Goal: Find specific page/section: Find specific page/section

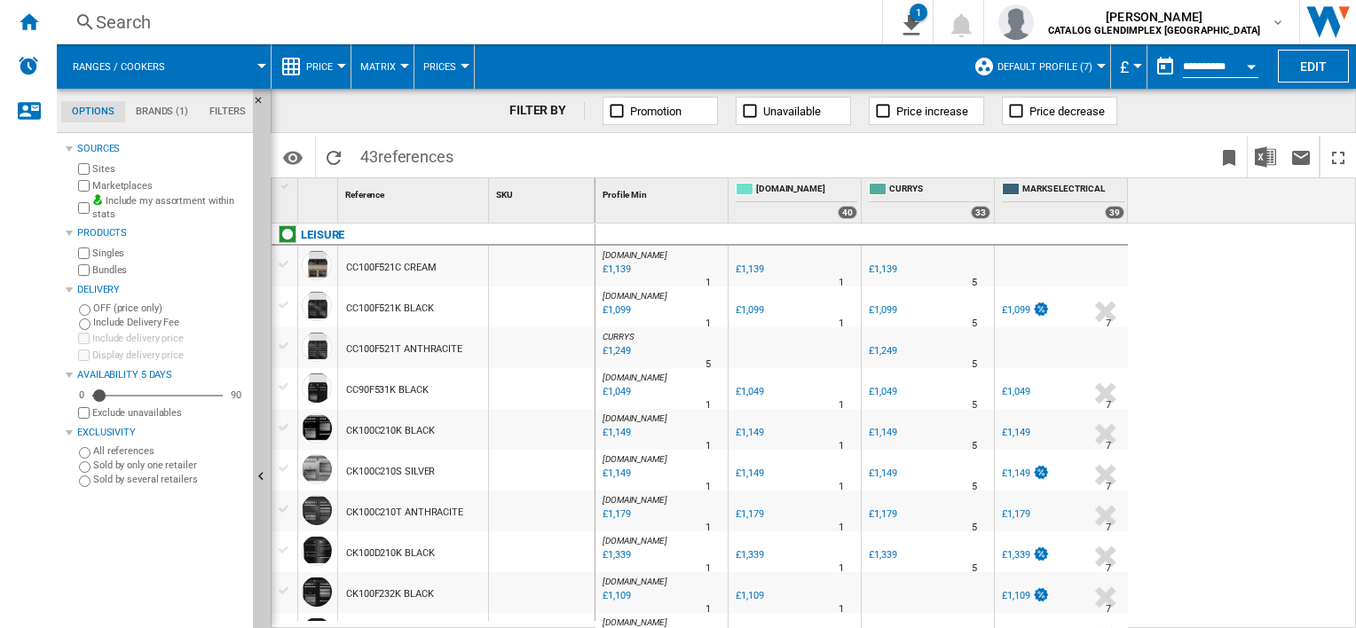
scroll to position [177, 0]
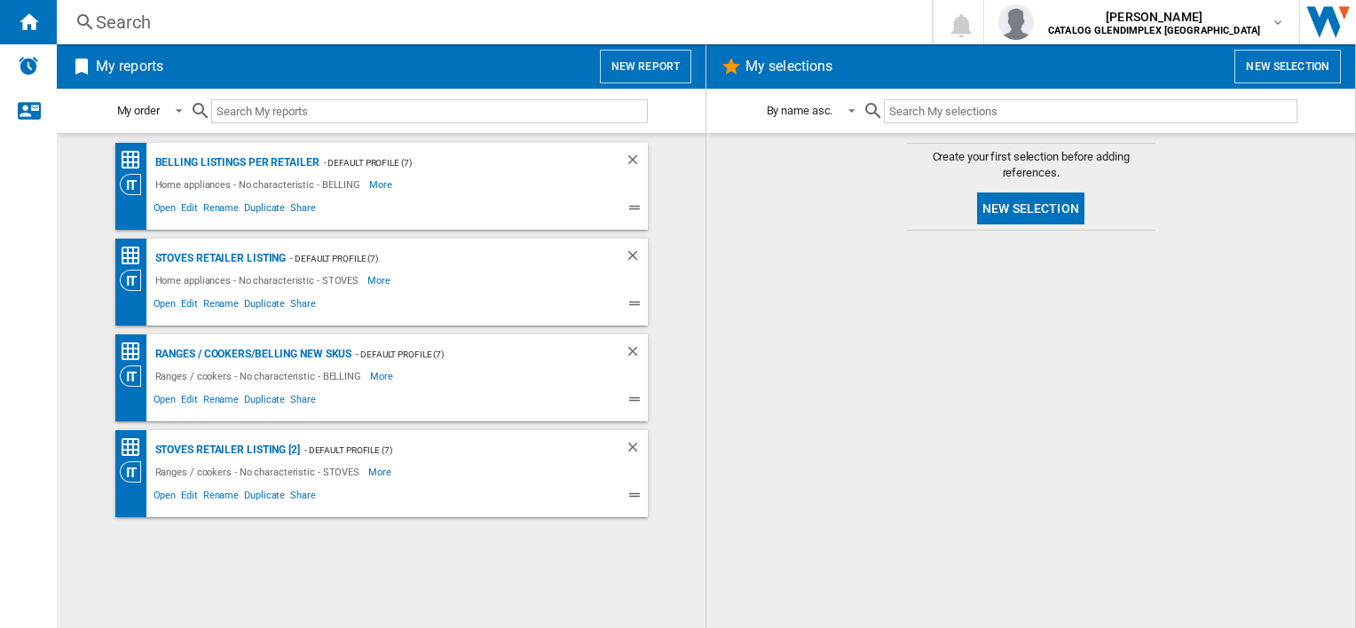
click at [786, 290] on div at bounding box center [1030, 430] width 613 height 380
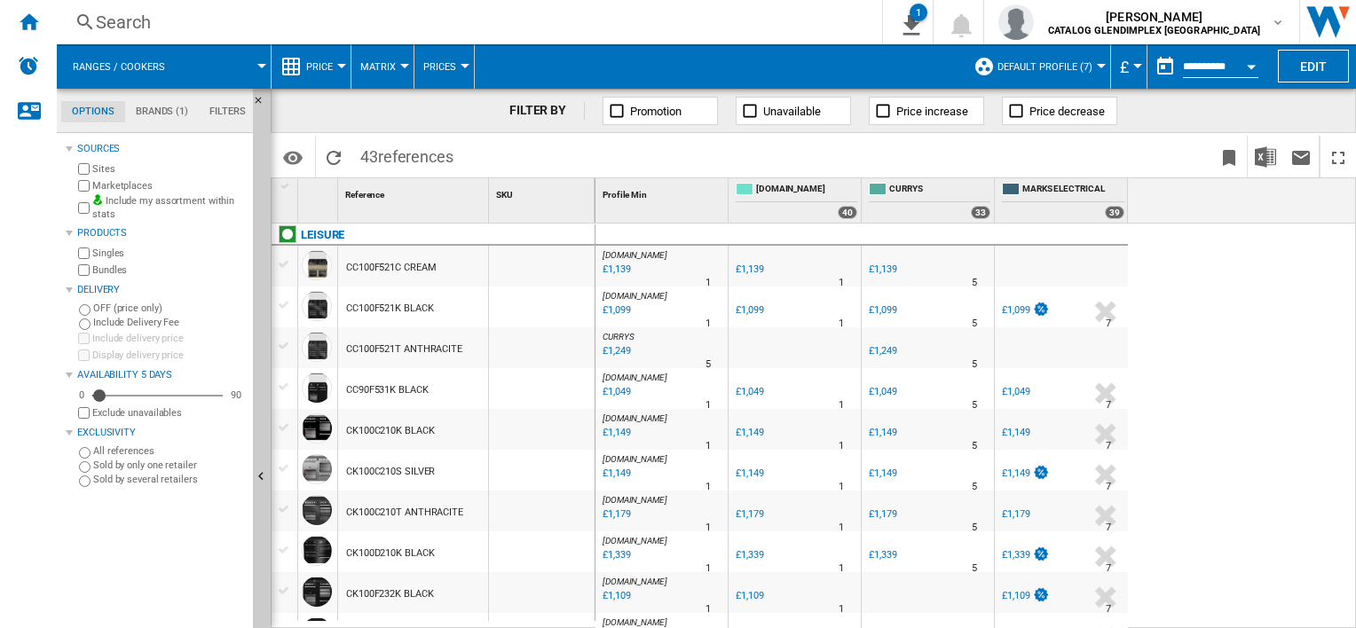
scroll to position [177, 0]
